Goal: Task Accomplishment & Management: Manage account settings

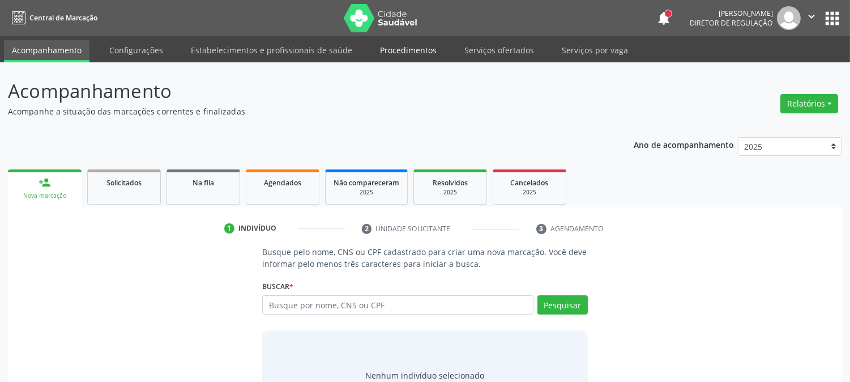
click at [400, 52] on link "Procedimentos" at bounding box center [408, 50] width 73 height 20
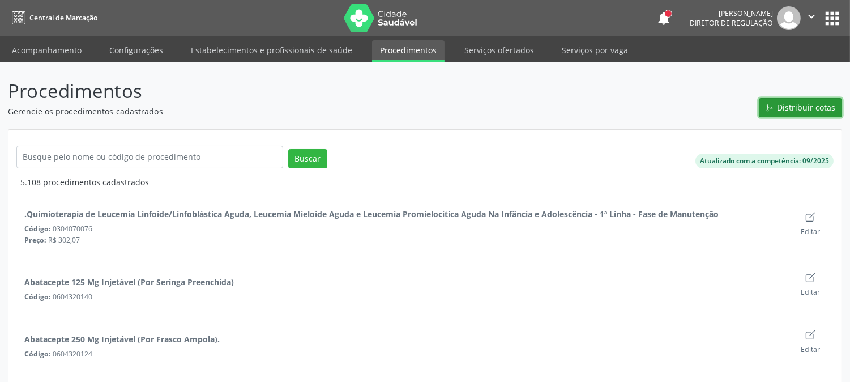
click at [784, 111] on span "Distribuir cotas" at bounding box center [807, 107] width 58 height 12
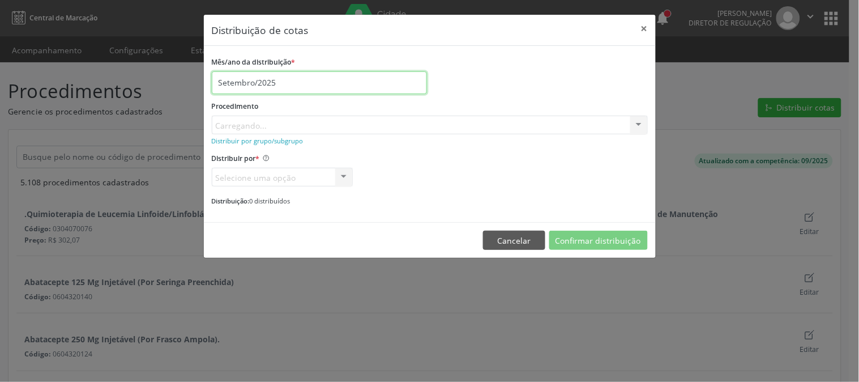
click at [291, 80] on input "Setembro/2025" at bounding box center [319, 82] width 215 height 23
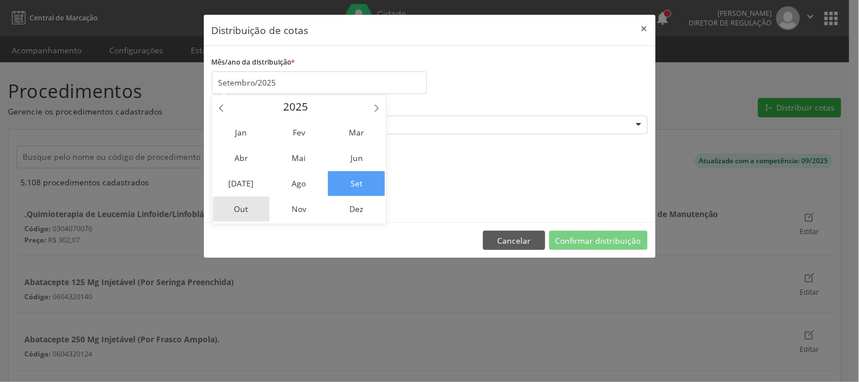
click at [239, 208] on span "Out" at bounding box center [241, 209] width 57 height 25
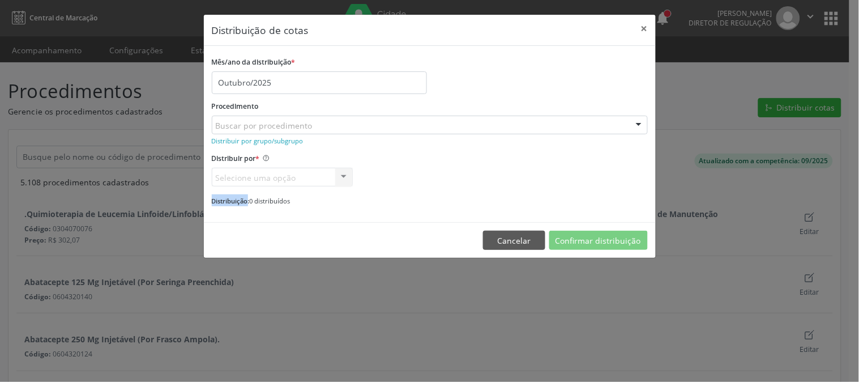
click at [239, 208] on div "Mês/ano da distribuição * Outubro/2025 Procedimento Buscar por procedimento 030…" at bounding box center [430, 134] width 452 height 177
click at [450, 124] on div "Buscar por procedimento" at bounding box center [430, 125] width 436 height 19
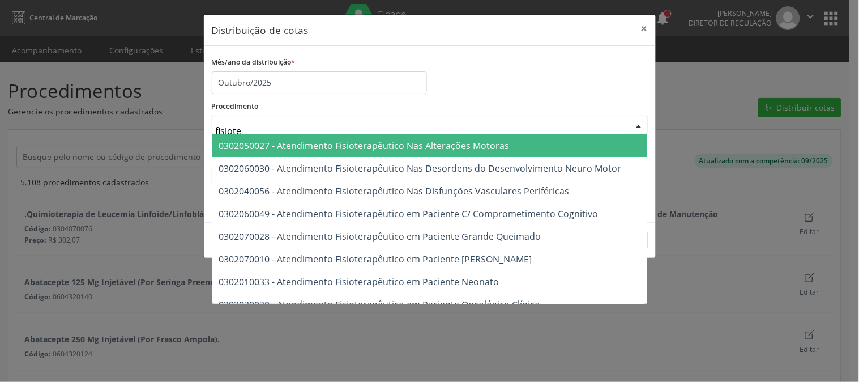
type input "fisioter"
click at [469, 144] on span "0302050027 - Atendimento Fisioterapêutico Nas Alterações Motoras" at bounding box center [364, 145] width 291 height 12
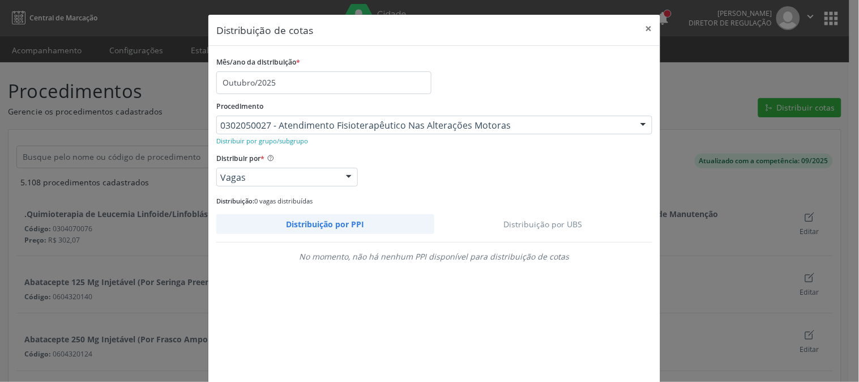
click at [535, 221] on link "Distribuição por UBS" at bounding box center [544, 224] width 219 height 20
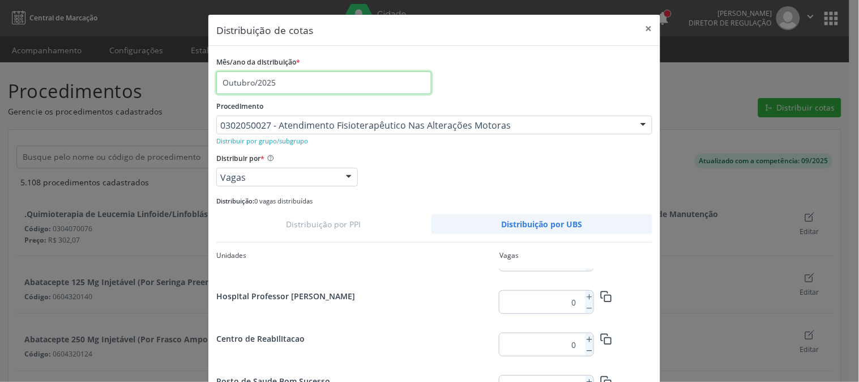
click at [347, 93] on body "Central de Marcação notifications [PERSON_NAME] Diretor de regulação  Configur…" at bounding box center [429, 191] width 859 height 382
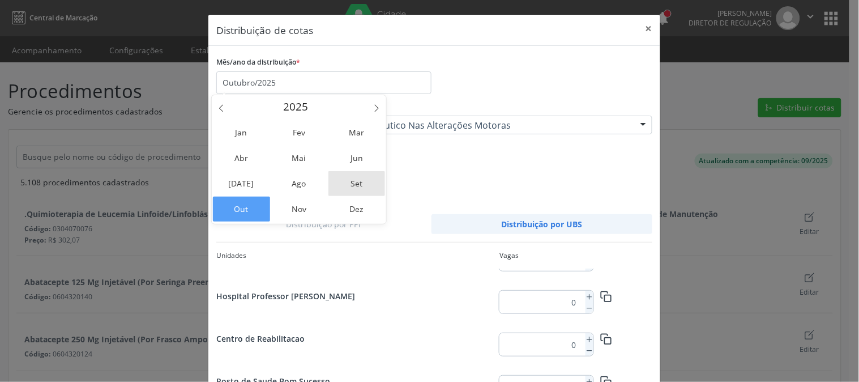
click at [355, 184] on span "Set" at bounding box center [357, 183] width 57 height 25
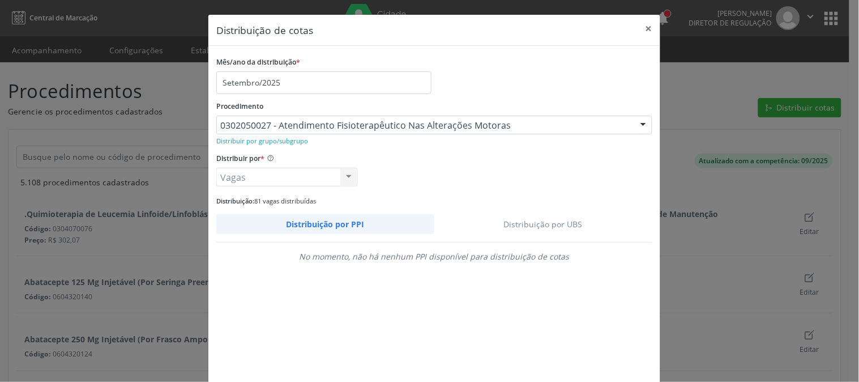
click at [548, 222] on link "Distribuição por UBS" at bounding box center [544, 224] width 219 height 20
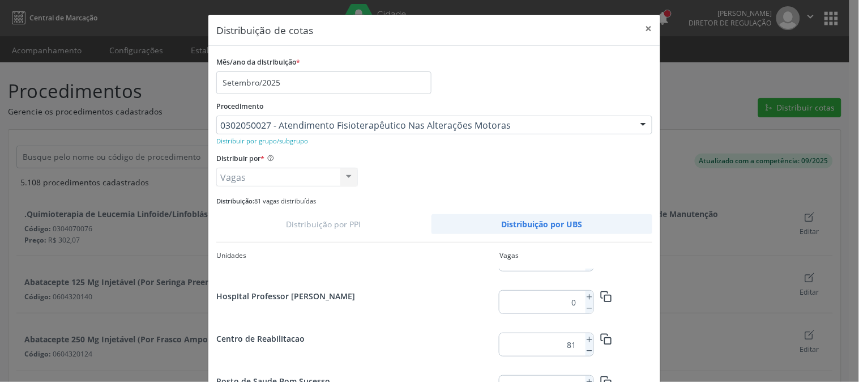
scroll to position [82, 0]
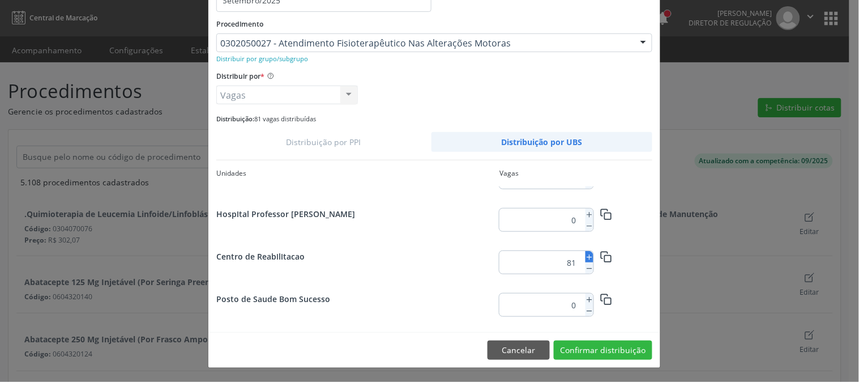
click at [587, 257] on line at bounding box center [589, 257] width 5 height 0
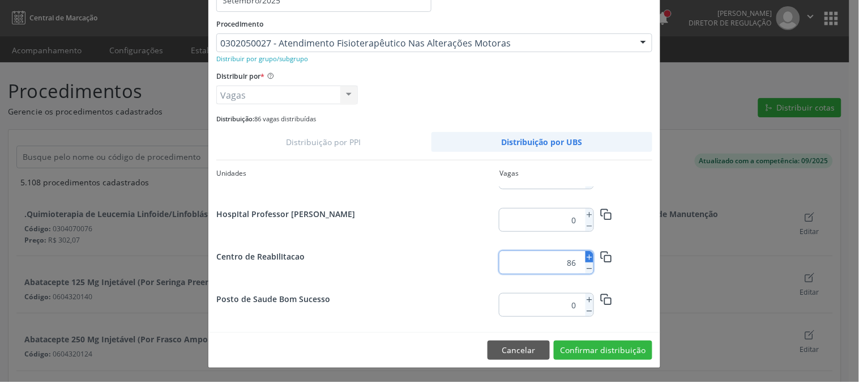
click at [587, 257] on line at bounding box center [589, 257] width 5 height 0
type input "90"
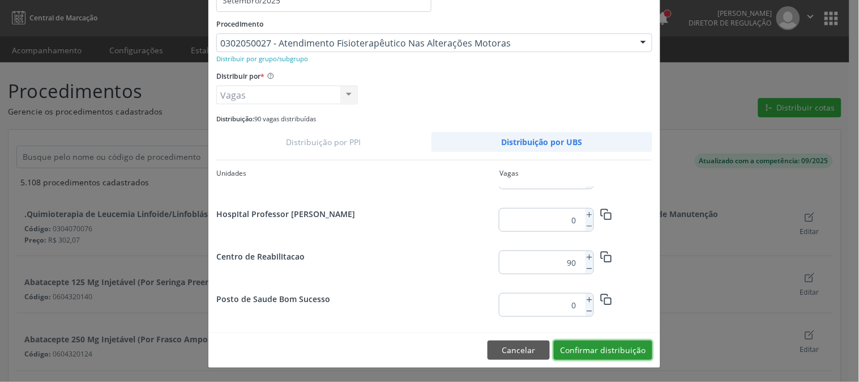
click at [599, 349] on button "Confirmar distribuição" at bounding box center [603, 349] width 99 height 19
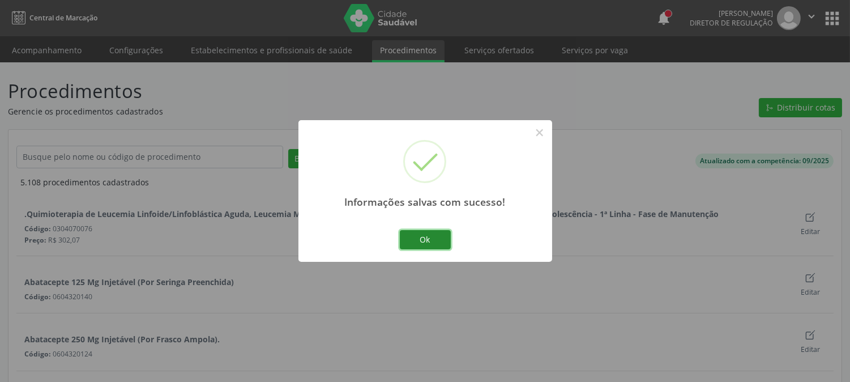
click at [434, 239] on button "Ok" at bounding box center [425, 239] width 51 height 19
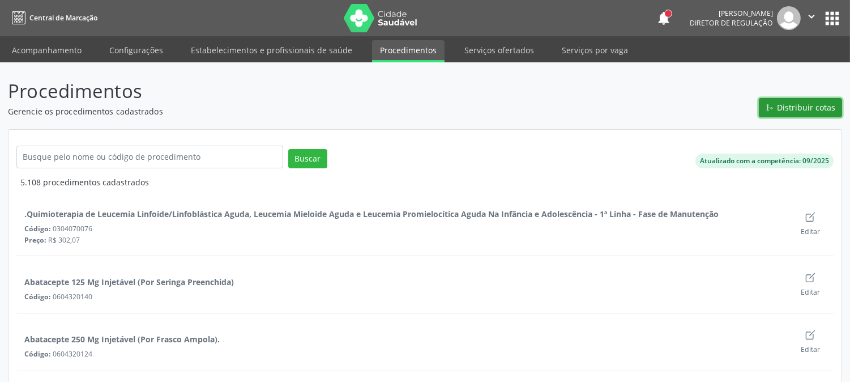
click at [818, 110] on span "Distribuir cotas" at bounding box center [807, 107] width 58 height 12
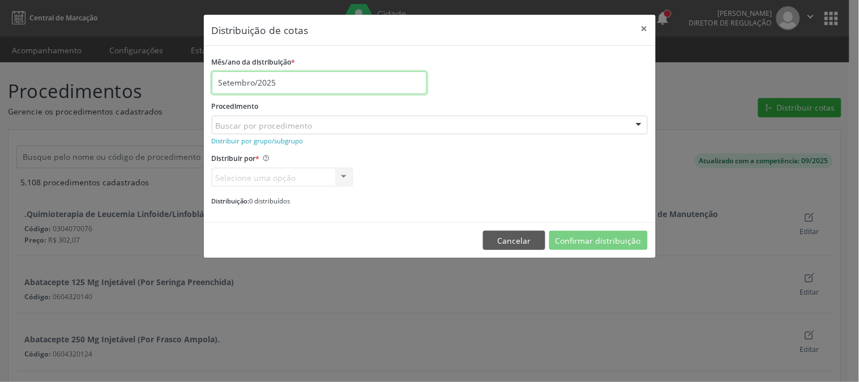
click at [365, 74] on input "Setembro/2025" at bounding box center [319, 82] width 215 height 23
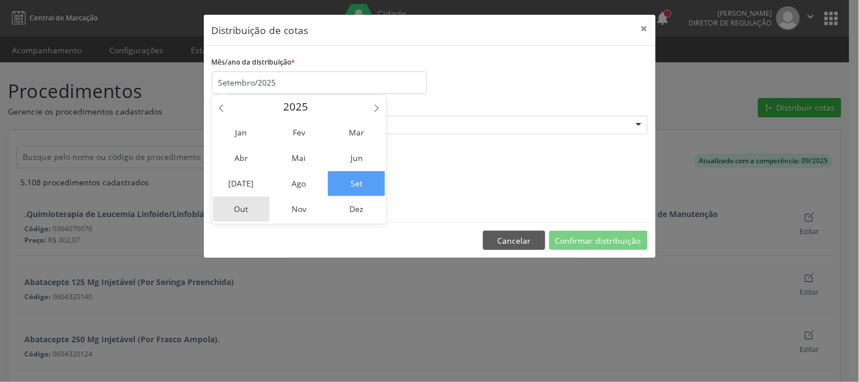
click at [242, 211] on span "Out" at bounding box center [241, 209] width 57 height 25
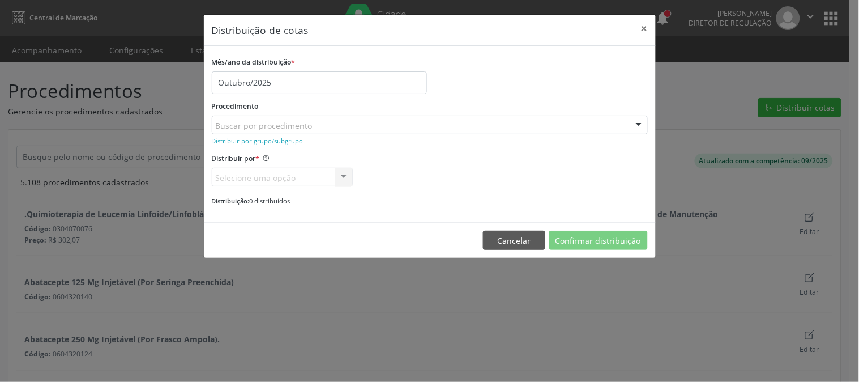
click at [314, 129] on div "Buscar por procedimento" at bounding box center [430, 125] width 436 height 19
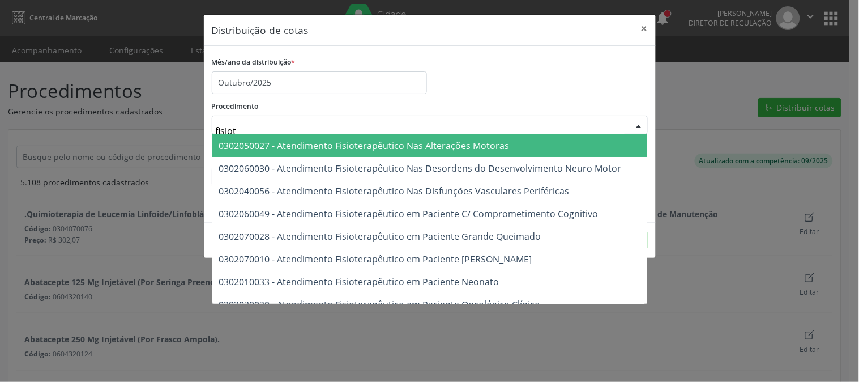
type input "fisiote"
click at [394, 137] on span "0302050027 - Atendimento Fisioterapêutico Nas Alterações Motoras" at bounding box center [538, 145] width 652 height 23
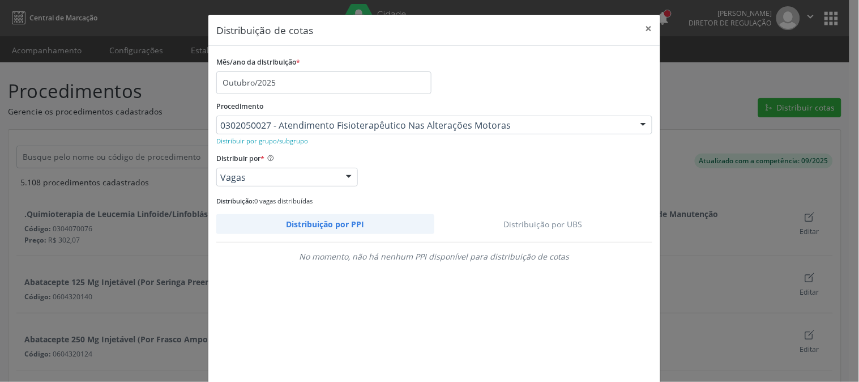
click at [529, 219] on link "Distribuição por UBS" at bounding box center [544, 224] width 219 height 20
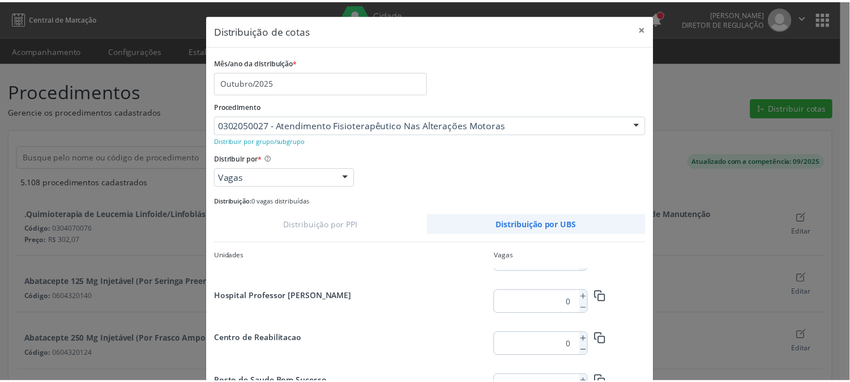
scroll to position [63, 0]
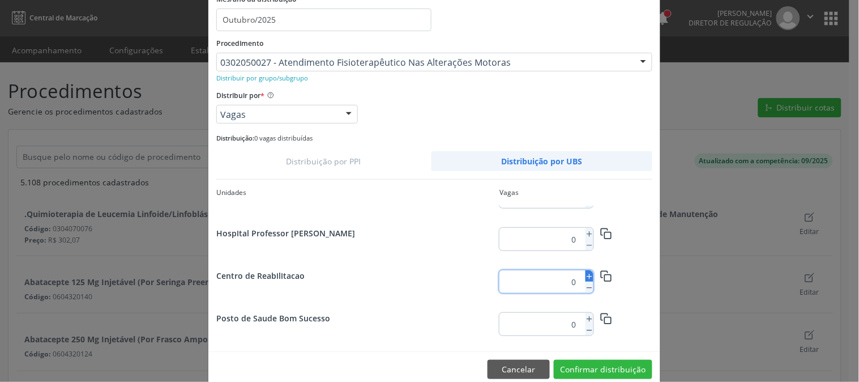
click at [586, 280] on button at bounding box center [590, 275] width 8 height 11
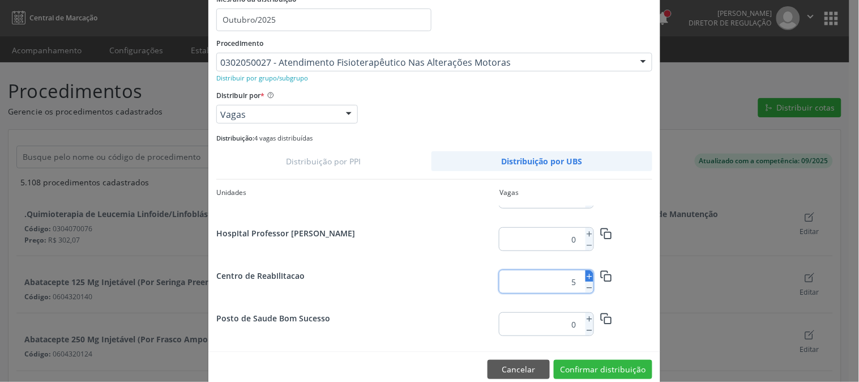
click at [586, 280] on button at bounding box center [590, 275] width 8 height 11
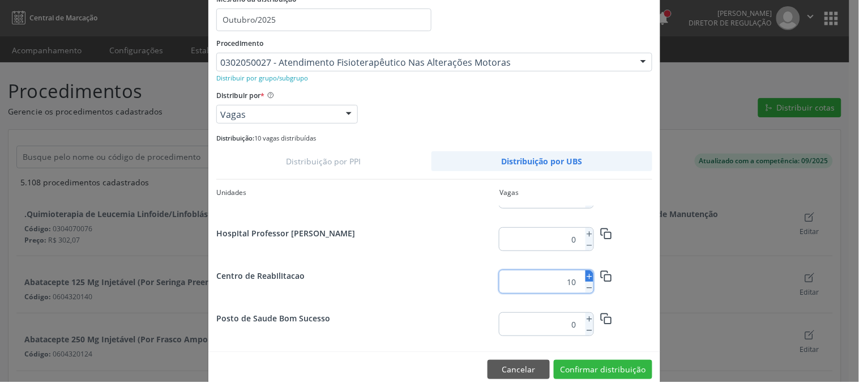
click at [586, 280] on button at bounding box center [590, 275] width 8 height 11
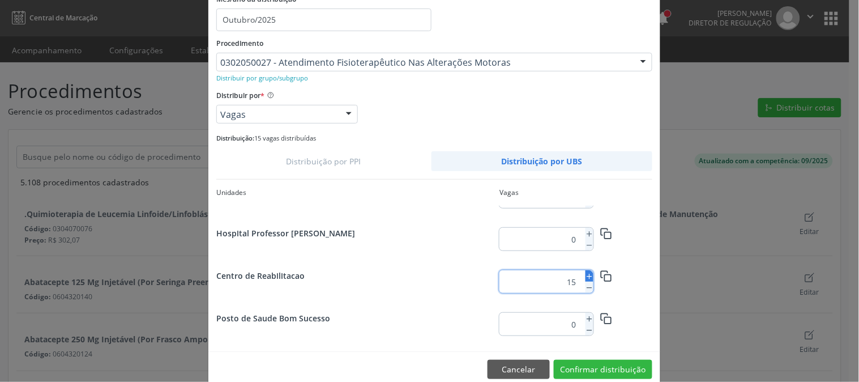
click at [586, 280] on button at bounding box center [590, 275] width 8 height 11
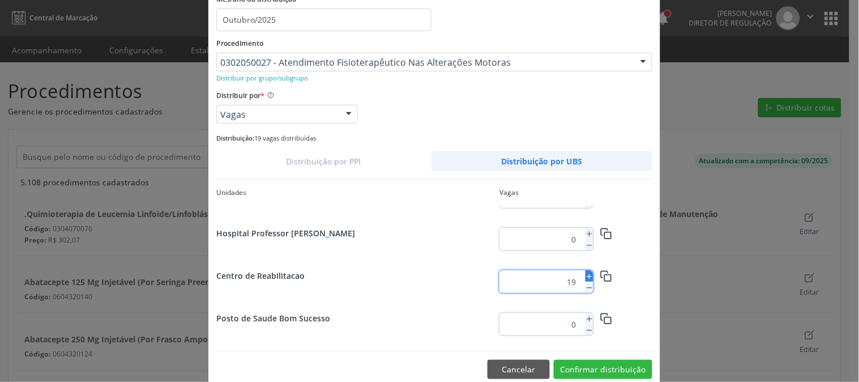
type input "20"
click at [587, 371] on button "Confirmar distribuição" at bounding box center [603, 369] width 99 height 19
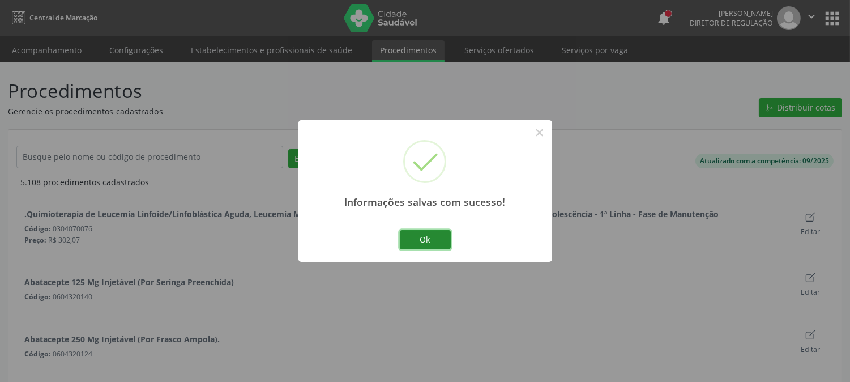
click at [436, 235] on button "Ok" at bounding box center [425, 239] width 51 height 19
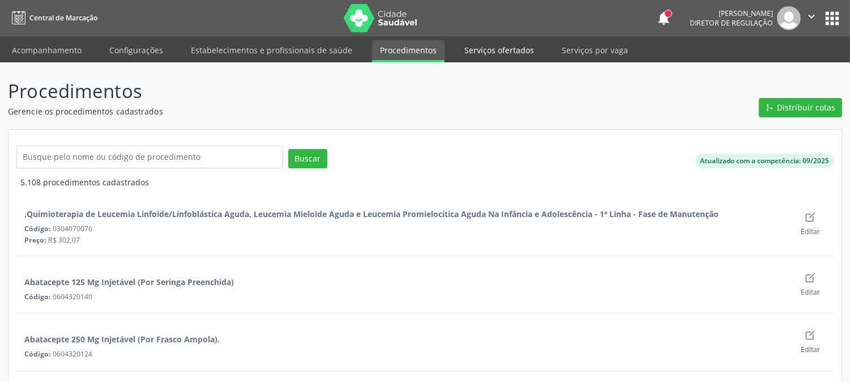
click at [490, 54] on link "Serviços ofertados" at bounding box center [500, 50] width 86 height 20
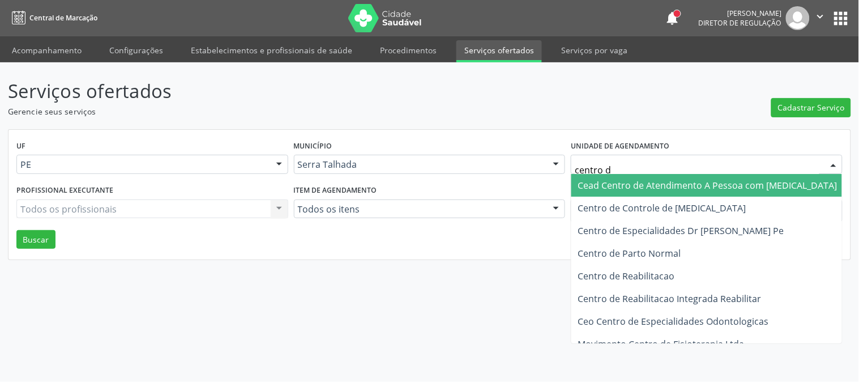
type input "centro de"
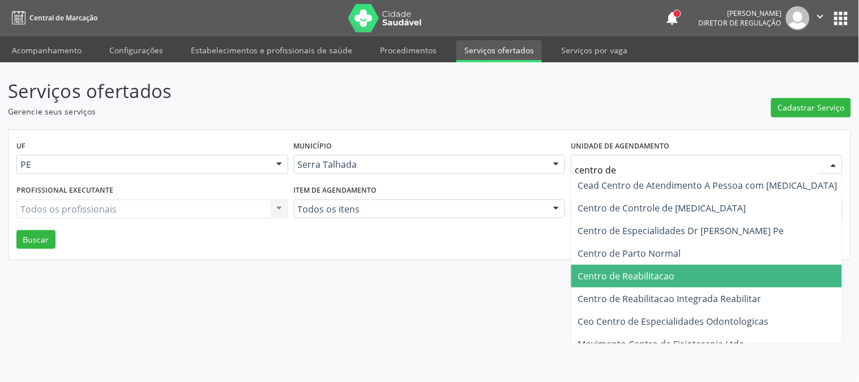
click at [680, 267] on span "Centro de Reabilitacao" at bounding box center [708, 276] width 273 height 23
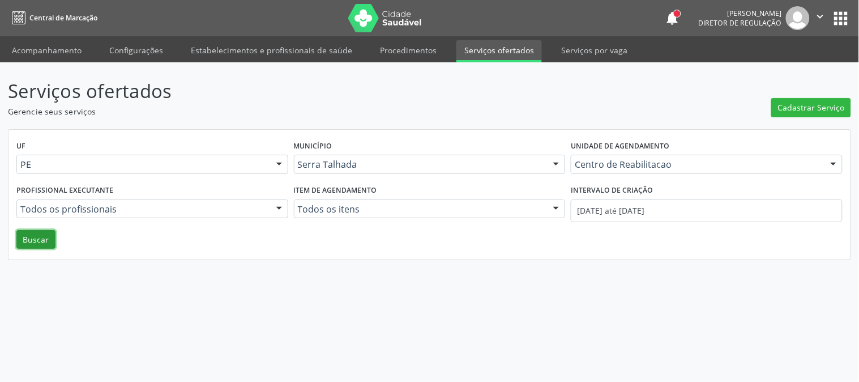
click at [33, 237] on button "Buscar" at bounding box center [35, 239] width 39 height 19
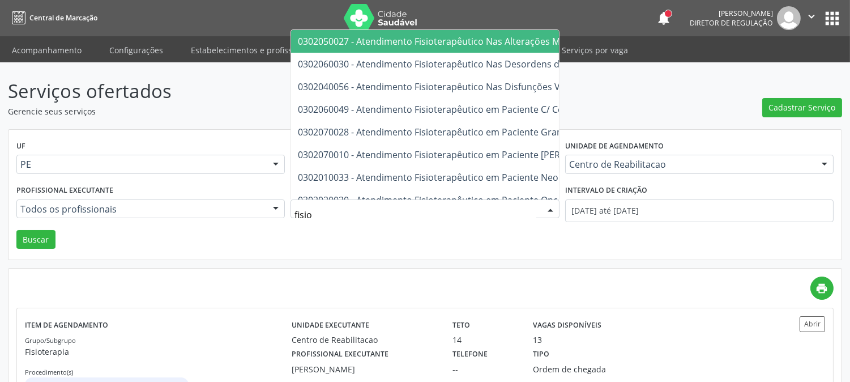
type input "fisiot"
click at [394, 42] on span "0302050027 - Atendimento Fisioterapêutico Nas Alterações Motoras" at bounding box center [443, 41] width 291 height 12
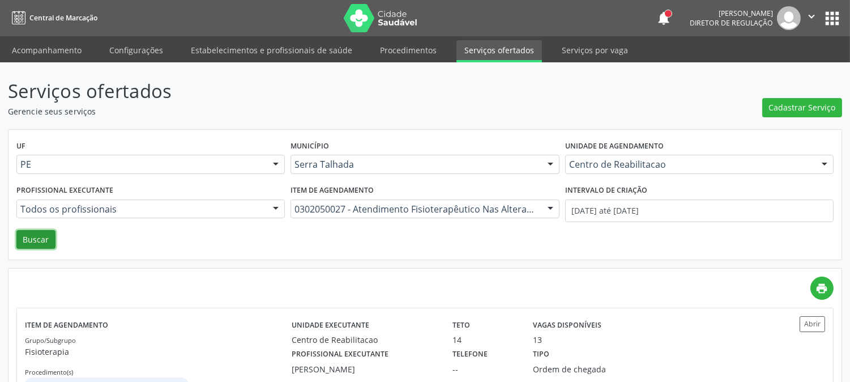
click at [24, 235] on button "Buscar" at bounding box center [35, 239] width 39 height 19
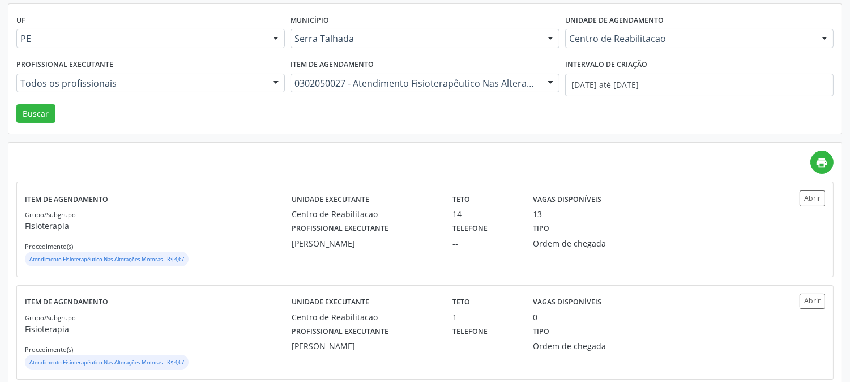
scroll to position [148, 0]
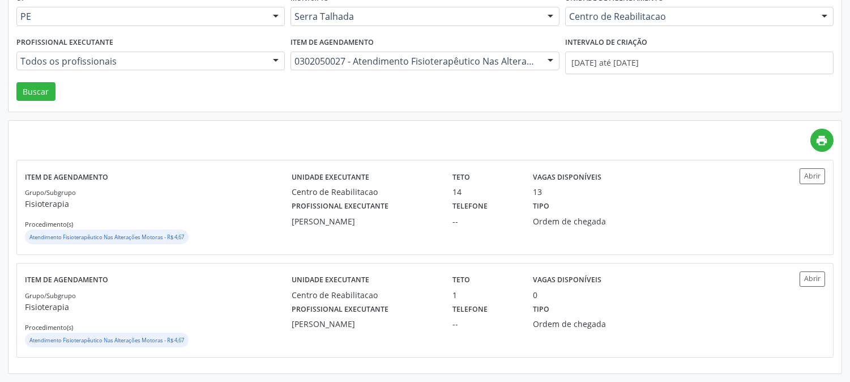
click at [241, 211] on div "Grupo/Subgrupo Fisioterapia Procedimento(s) Atendimento Fisioterapêutico Nas Al…" at bounding box center [158, 216] width 267 height 61
